Goal: Task Accomplishment & Management: Complete application form

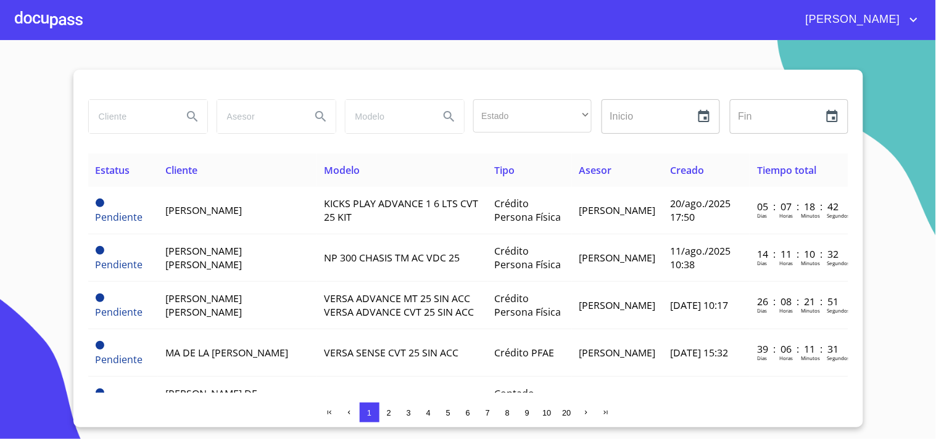
click at [136, 120] on input "search" at bounding box center [131, 116] width 84 height 33
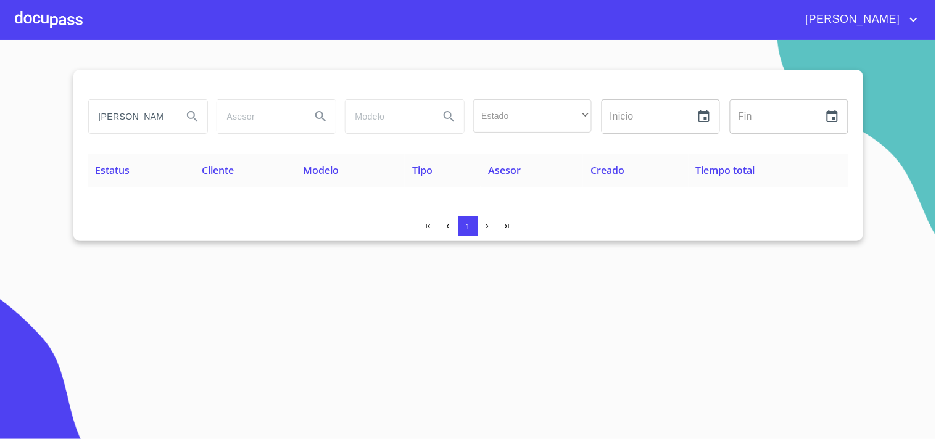
type input "[PERSON_NAME]"
click at [194, 112] on icon "Search" at bounding box center [192, 116] width 15 height 15
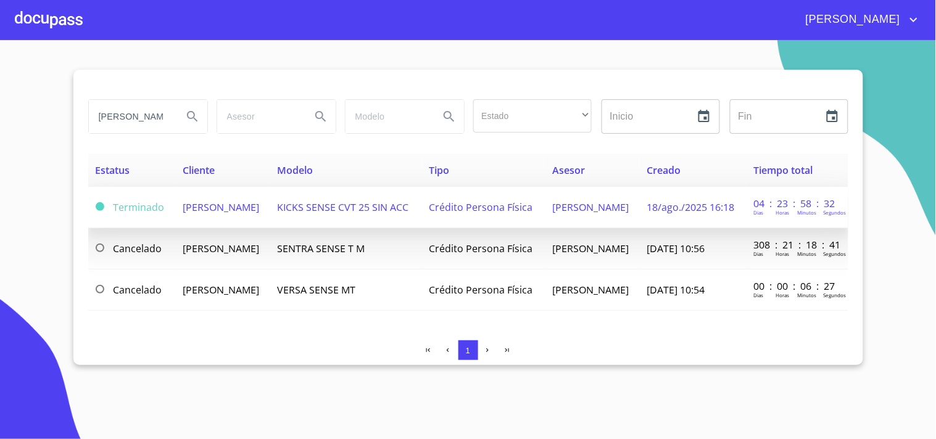
click at [249, 214] on td "[PERSON_NAME]" at bounding box center [222, 207] width 95 height 41
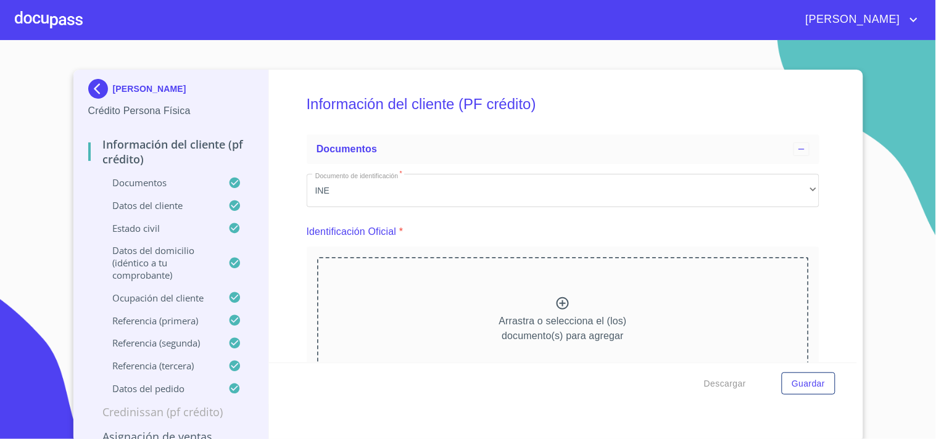
click at [824, 223] on div "Información del cliente (PF crédito) Documentos Documento de identificación   *…" at bounding box center [563, 216] width 588 height 293
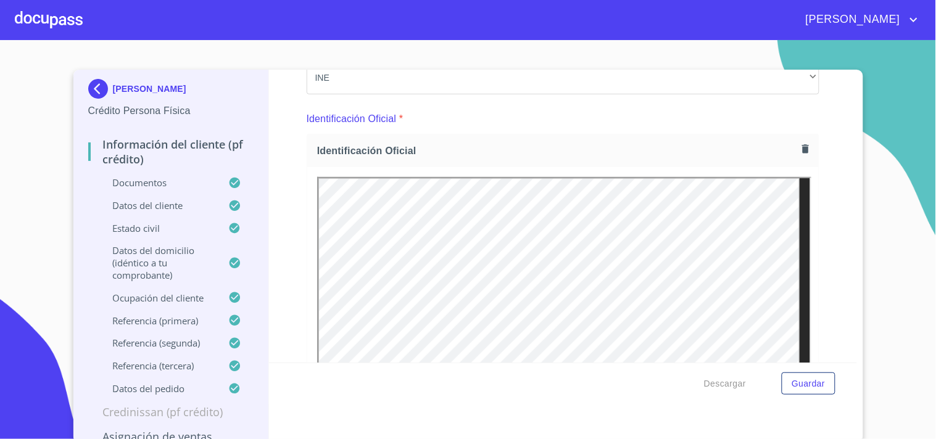
scroll to position [137, 0]
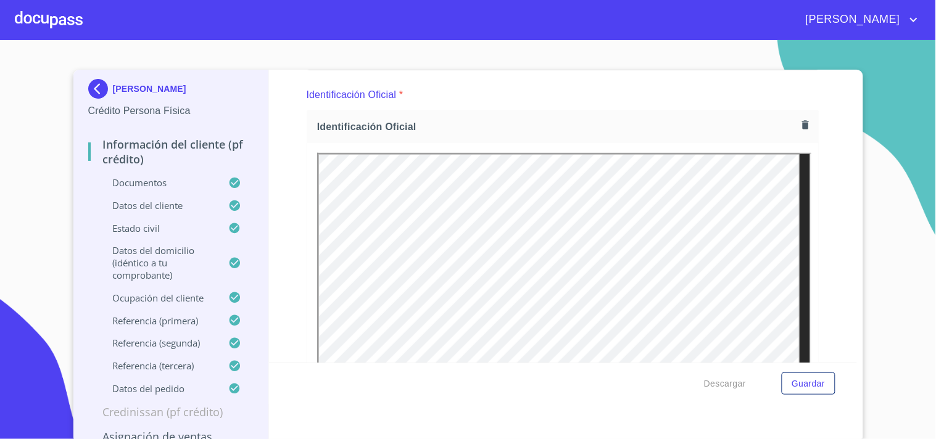
click at [800, 123] on icon "button" at bounding box center [806, 125] width 12 height 12
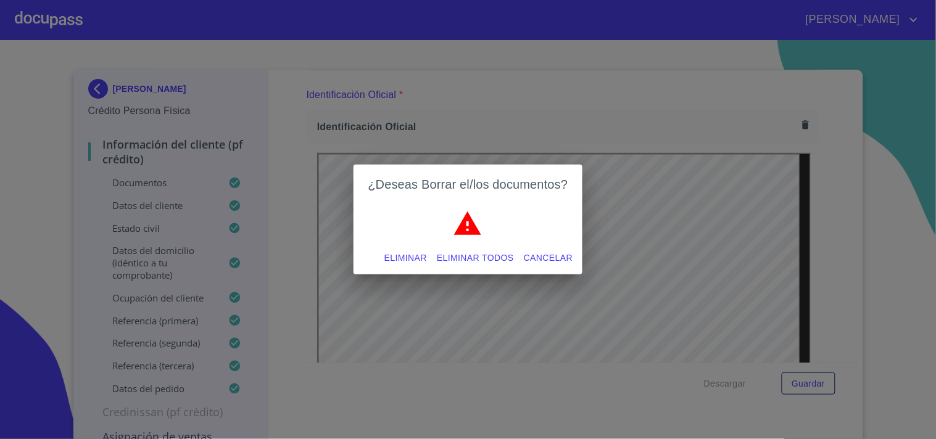
click at [846, 199] on div "¿Deseas Borrar el/los documentos? Eliminar Eliminar todos Cancelar" at bounding box center [468, 219] width 936 height 439
click at [552, 259] on span "Cancelar" at bounding box center [548, 258] width 49 height 15
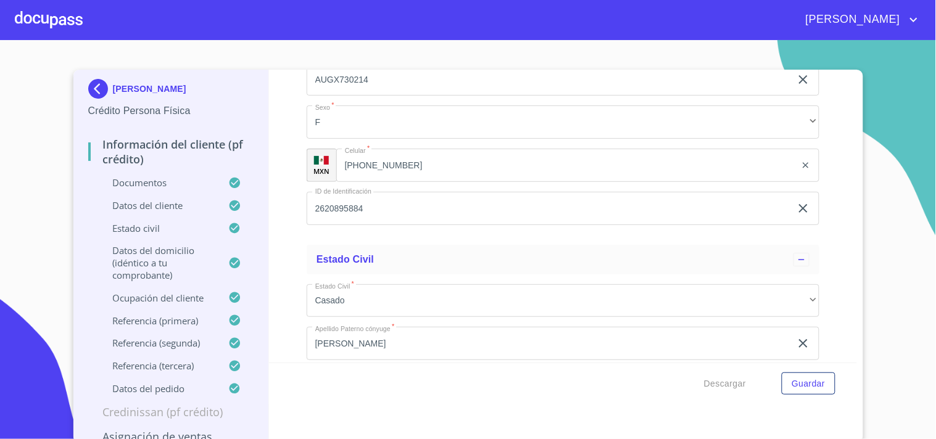
scroll to position [3433, 0]
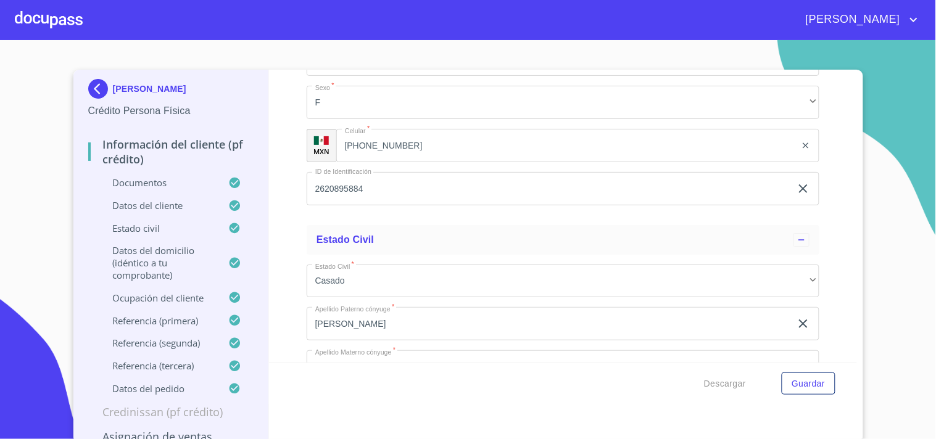
click at [78, 20] on div at bounding box center [49, 19] width 68 height 39
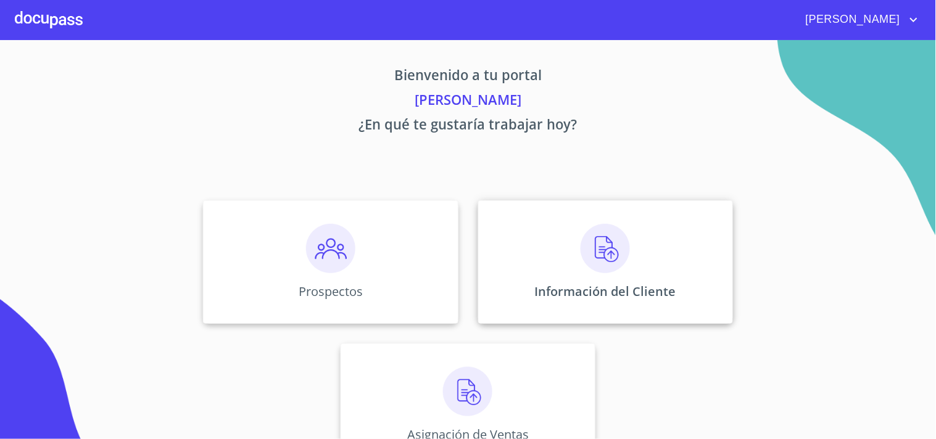
click at [599, 256] on img at bounding box center [605, 248] width 49 height 49
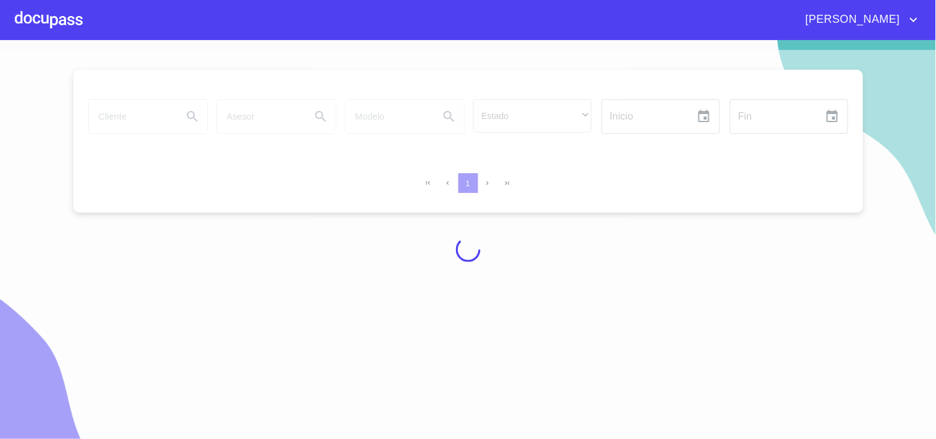
click at [107, 113] on div at bounding box center [468, 249] width 936 height 399
click at [133, 121] on div at bounding box center [468, 249] width 936 height 399
click at [138, 121] on div at bounding box center [468, 249] width 936 height 399
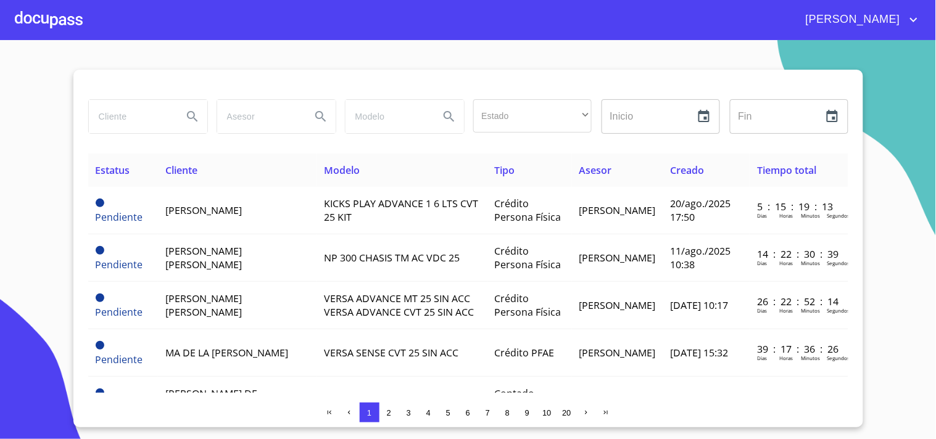
click at [138, 121] on input "search" at bounding box center [131, 116] width 84 height 33
type input "[PERSON_NAME] [PERSON_NAME]"
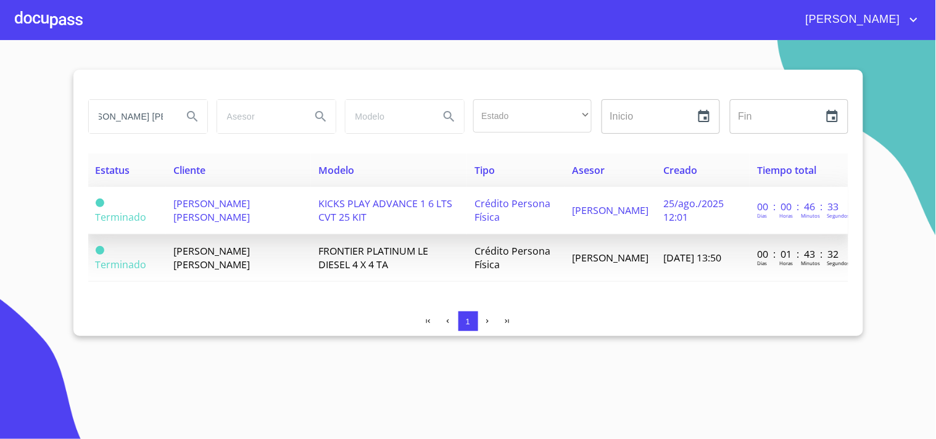
click at [230, 212] on td "[PERSON_NAME] [PERSON_NAME]" at bounding box center [238, 211] width 145 height 48
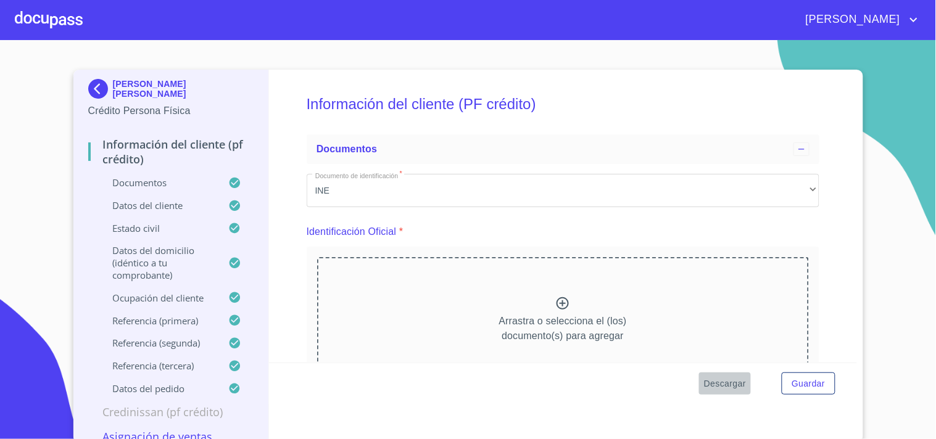
click at [720, 383] on span "Descargar" at bounding box center [725, 383] width 42 height 15
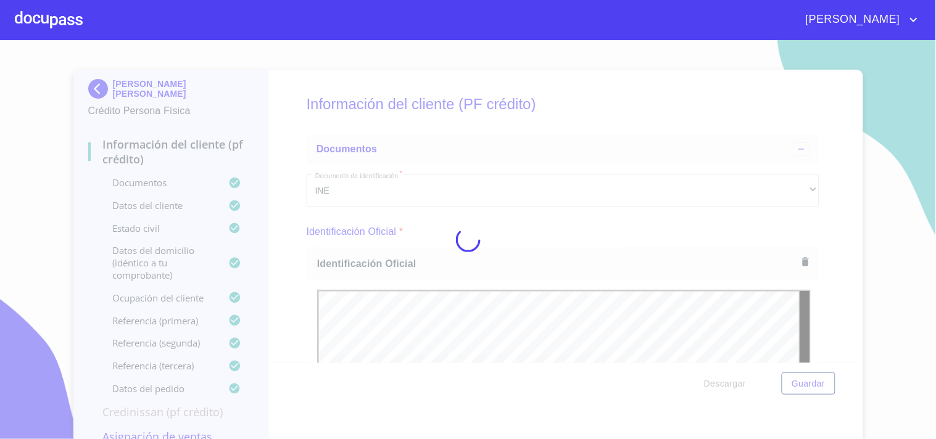
click at [812, 227] on div at bounding box center [468, 239] width 936 height 399
drag, startPoint x: 848, startPoint y: 93, endPoint x: 848, endPoint y: 108, distance: 15.4
click at [848, 108] on div at bounding box center [468, 239] width 936 height 399
